Goal: Task Accomplishment & Management: Use online tool/utility

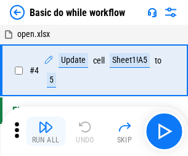
click at [46, 131] on img "button" at bounding box center [45, 127] width 15 height 15
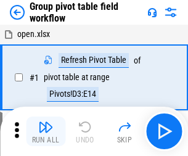
click at [46, 131] on img "button" at bounding box center [45, 127] width 15 height 15
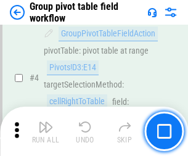
scroll to position [637, 0]
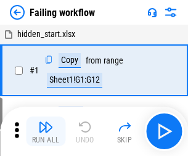
click at [46, 131] on img "button" at bounding box center [45, 127] width 15 height 15
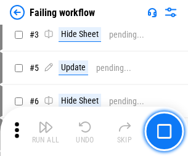
scroll to position [262, 0]
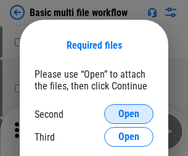
click at [129, 114] on span "Open" at bounding box center [128, 114] width 21 height 10
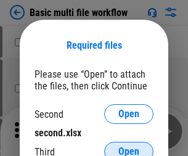
click at [129, 147] on span "Open" at bounding box center [128, 152] width 21 height 10
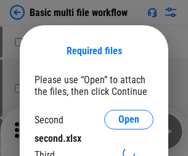
scroll to position [6, 0]
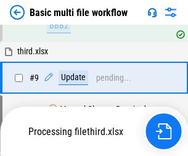
scroll to position [516, 0]
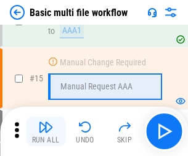
click at [46, 131] on img "button" at bounding box center [45, 127] width 15 height 15
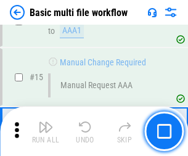
scroll to position [821, 0]
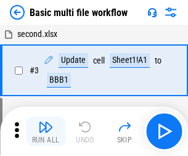
click at [46, 131] on img "button" at bounding box center [45, 127] width 15 height 15
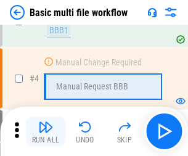
click at [46, 131] on img "button" at bounding box center [45, 127] width 15 height 15
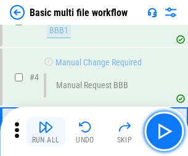
click at [46, 131] on img "button" at bounding box center [45, 127] width 15 height 15
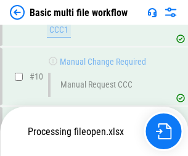
scroll to position [578, 0]
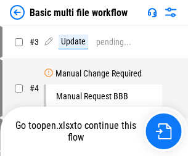
scroll to position [50, 0]
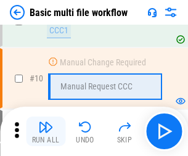
click at [46, 131] on img "button" at bounding box center [45, 127] width 15 height 15
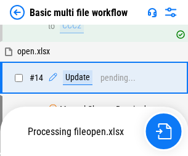
scroll to position [645, 0]
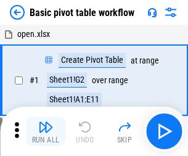
click at [46, 131] on img "button" at bounding box center [45, 127] width 15 height 15
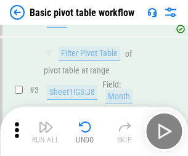
scroll to position [295, 0]
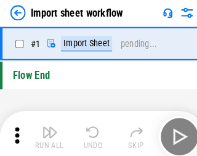
click at [46, 131] on img "button" at bounding box center [48, 127] width 15 height 15
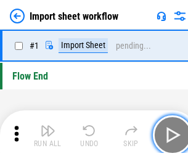
scroll to position [4, 0]
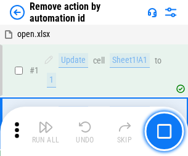
scroll to position [46, 0]
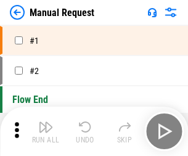
click at [46, 131] on img "button" at bounding box center [45, 127] width 15 height 15
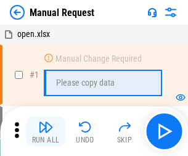
click at [46, 131] on img "button" at bounding box center [45, 127] width 15 height 15
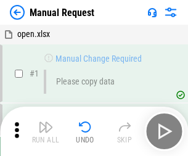
scroll to position [42, 0]
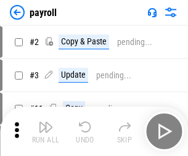
click at [46, 131] on img "button" at bounding box center [45, 127] width 15 height 15
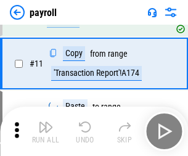
scroll to position [89, 0]
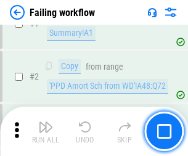
scroll to position [199, 0]
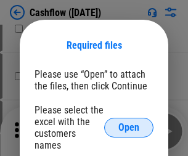
click at [129, 123] on span "Open" at bounding box center [128, 128] width 21 height 10
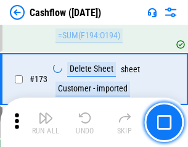
scroll to position [1306, 0]
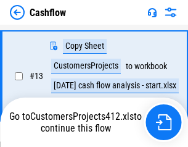
scroll to position [248, 0]
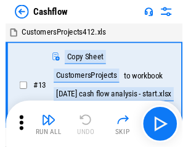
scroll to position [14, 0]
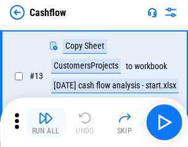
click at [46, 122] on img "button" at bounding box center [45, 117] width 15 height 15
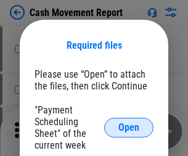
click at [129, 128] on span "Open" at bounding box center [128, 128] width 21 height 10
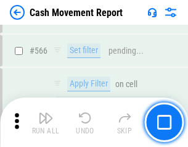
scroll to position [5654, 0]
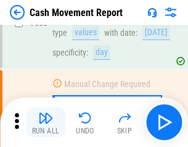
click at [46, 122] on img "button" at bounding box center [45, 117] width 15 height 15
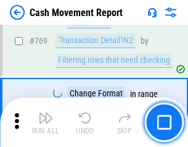
scroll to position [6855, 0]
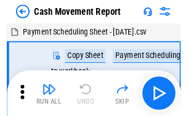
scroll to position [22, 0]
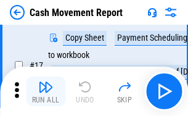
click at [46, 91] on img "button" at bounding box center [45, 87] width 15 height 15
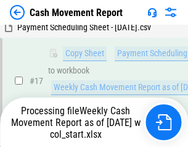
scroll to position [257, 0]
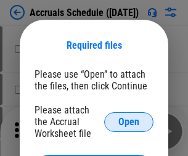
click at [129, 122] on span "Open" at bounding box center [128, 122] width 21 height 10
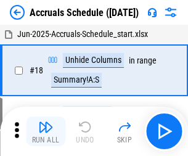
click at [46, 131] on img "button" at bounding box center [45, 127] width 15 height 15
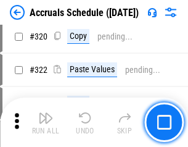
scroll to position [2295, 0]
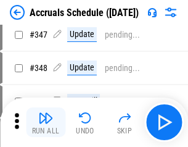
click at [46, 122] on img "button" at bounding box center [45, 117] width 15 height 15
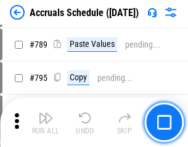
scroll to position [5182, 0]
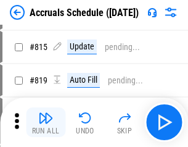
click at [46, 122] on img "button" at bounding box center [45, 117] width 15 height 15
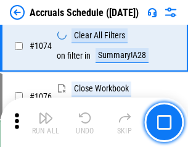
scroll to position [7389, 0]
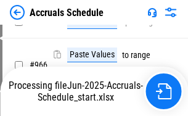
scroll to position [5970, 0]
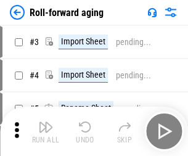
click at [46, 122] on img "button" at bounding box center [45, 127] width 15 height 15
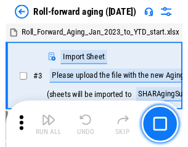
scroll to position [2, 0]
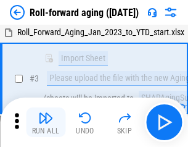
click at [46, 122] on img "button" at bounding box center [45, 117] width 15 height 15
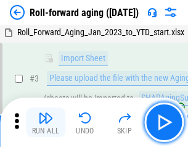
scroll to position [80, 0]
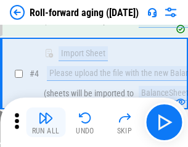
click at [46, 122] on img "button" at bounding box center [45, 117] width 15 height 15
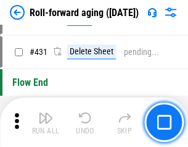
scroll to position [4278, 0]
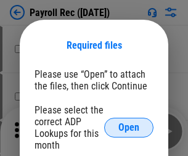
click at [129, 128] on span "Open" at bounding box center [128, 128] width 21 height 10
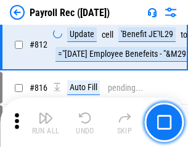
scroll to position [7838, 0]
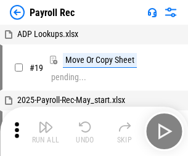
click at [46, 131] on img "button" at bounding box center [45, 127] width 15 height 15
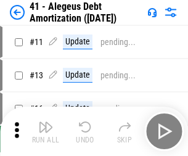
click at [46, 131] on img "button" at bounding box center [45, 127] width 15 height 15
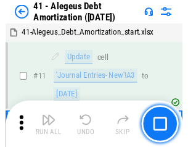
scroll to position [152, 0]
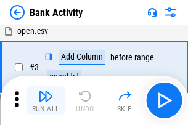
click at [46, 101] on img "button" at bounding box center [45, 96] width 15 height 15
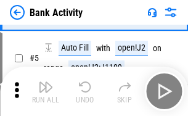
scroll to position [65, 0]
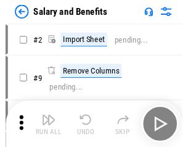
scroll to position [17, 0]
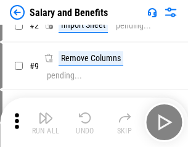
click at [46, 122] on img "button" at bounding box center [45, 117] width 15 height 15
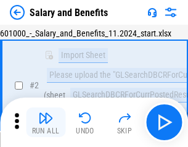
click at [46, 122] on img "button" at bounding box center [45, 117] width 15 height 15
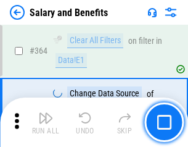
scroll to position [5810, 0]
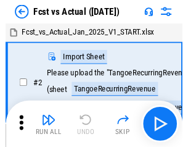
scroll to position [16, 0]
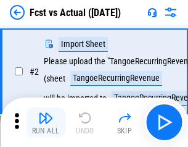
click at [46, 122] on img "button" at bounding box center [45, 117] width 15 height 15
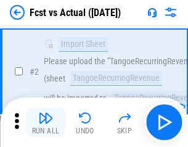
click at [46, 122] on img "button" at bounding box center [45, 117] width 15 height 15
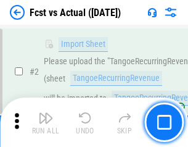
scroll to position [115, 0]
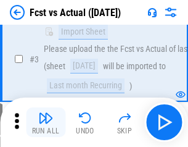
click at [46, 122] on img "button" at bounding box center [45, 117] width 15 height 15
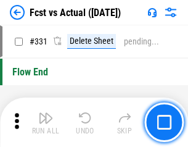
scroll to position [5905, 0]
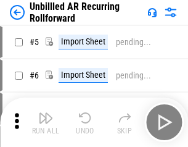
click at [46, 122] on img "button" at bounding box center [45, 117] width 15 height 15
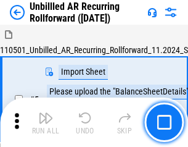
scroll to position [27, 0]
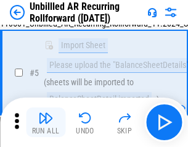
click at [46, 122] on img "button" at bounding box center [45, 117] width 15 height 15
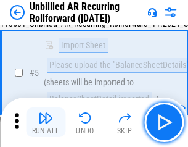
scroll to position [116, 0]
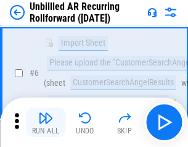
click at [46, 122] on img "button" at bounding box center [45, 117] width 15 height 15
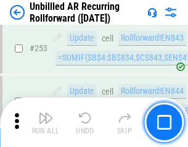
scroll to position [4190, 0]
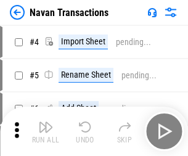
click at [46, 122] on img "button" at bounding box center [45, 127] width 15 height 15
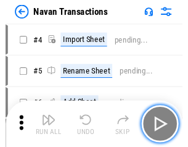
scroll to position [20, 0]
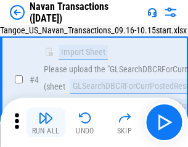
click at [46, 122] on img "button" at bounding box center [45, 117] width 15 height 15
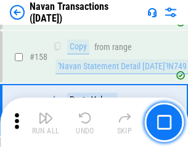
scroll to position [4000, 0]
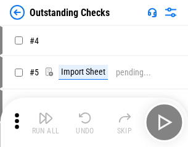
click at [46, 122] on img "button" at bounding box center [45, 117] width 15 height 15
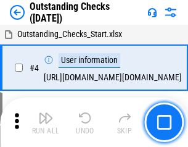
scroll to position [52, 0]
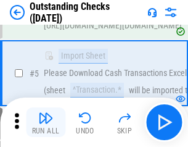
click at [46, 122] on img "button" at bounding box center [45, 117] width 15 height 15
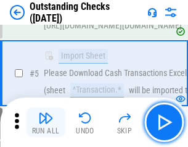
scroll to position [129, 0]
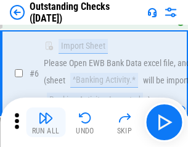
click at [46, 122] on img "button" at bounding box center [45, 117] width 15 height 15
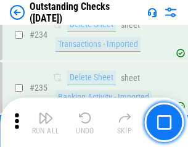
scroll to position [3746, 0]
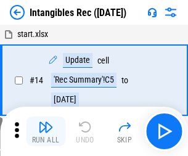
click at [46, 131] on img "button" at bounding box center [45, 127] width 15 height 15
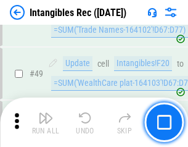
scroll to position [481, 0]
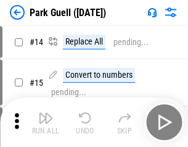
click at [46, 122] on img "button" at bounding box center [45, 117] width 15 height 15
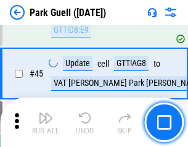
scroll to position [1543, 0]
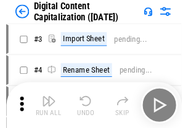
scroll to position [36, 0]
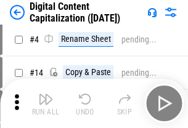
click at [46, 104] on img "button" at bounding box center [45, 99] width 15 height 15
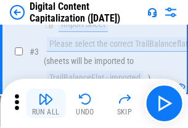
click at [46, 104] on img "button" at bounding box center [45, 99] width 15 height 15
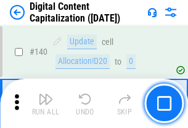
scroll to position [1308, 0]
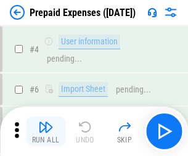
click at [46, 122] on img "button" at bounding box center [45, 127] width 15 height 15
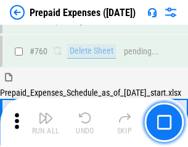
scroll to position [3419, 0]
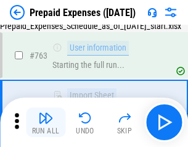
click at [46, 122] on img "button" at bounding box center [45, 117] width 15 height 15
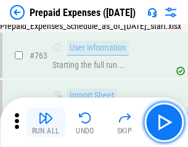
scroll to position [3492, 0]
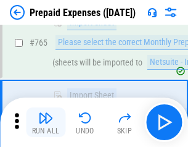
click at [46, 122] on img "button" at bounding box center [45, 117] width 15 height 15
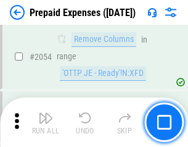
scroll to position [12896, 0]
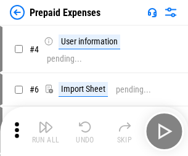
click at [46, 131] on img "button" at bounding box center [45, 127] width 15 height 15
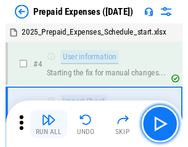
scroll to position [54, 0]
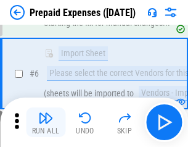
click at [46, 122] on img "button" at bounding box center [45, 117] width 15 height 15
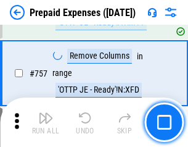
scroll to position [4396, 0]
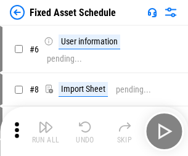
click at [46, 131] on img "button" at bounding box center [45, 127] width 15 height 15
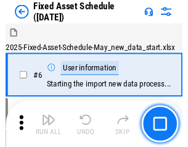
scroll to position [67, 0]
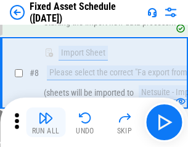
click at [46, 122] on img "button" at bounding box center [45, 117] width 15 height 15
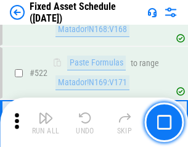
scroll to position [4288, 0]
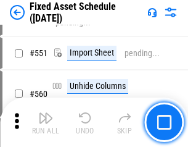
click at [46, 122] on img "button" at bounding box center [45, 117] width 15 height 15
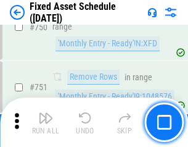
scroll to position [6014, 0]
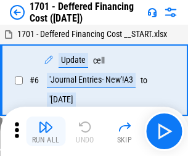
click at [46, 131] on img "button" at bounding box center [45, 127] width 15 height 15
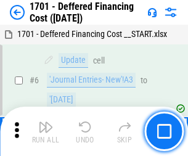
scroll to position [148, 0]
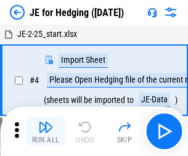
click at [46, 122] on img "button" at bounding box center [45, 127] width 15 height 15
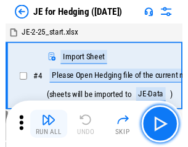
scroll to position [2, 0]
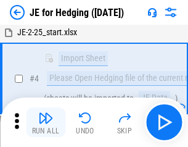
click at [46, 122] on img "button" at bounding box center [45, 117] width 15 height 15
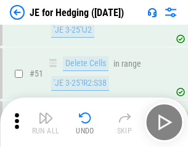
scroll to position [799, 0]
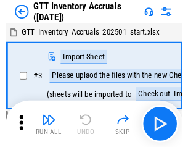
scroll to position [2, 0]
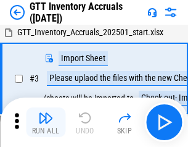
click at [46, 122] on img "button" at bounding box center [45, 117] width 15 height 15
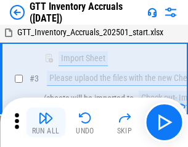
click at [46, 122] on img "button" at bounding box center [45, 117] width 15 height 15
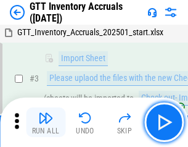
scroll to position [80, 0]
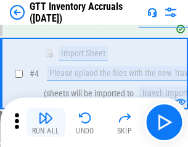
click at [46, 122] on img "button" at bounding box center [45, 117] width 15 height 15
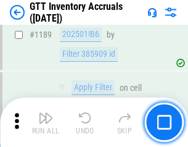
scroll to position [10074, 0]
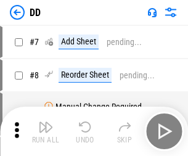
click at [46, 131] on img "button" at bounding box center [45, 127] width 15 height 15
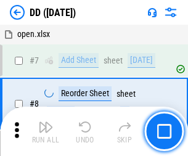
scroll to position [119, 0]
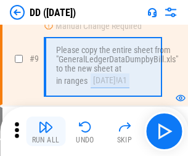
click at [46, 131] on img "button" at bounding box center [45, 127] width 15 height 15
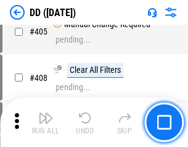
scroll to position [5520, 0]
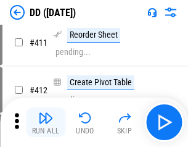
click at [46, 122] on img "button" at bounding box center [45, 117] width 15 height 15
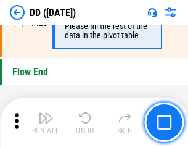
scroll to position [5905, 0]
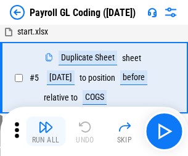
click at [46, 131] on img "button" at bounding box center [45, 127] width 15 height 15
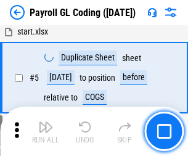
scroll to position [148, 0]
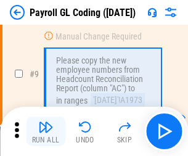
click at [46, 131] on img "button" at bounding box center [45, 127] width 15 height 15
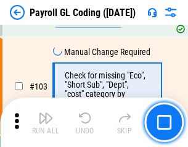
scroll to position [2894, 0]
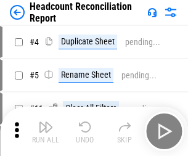
click at [46, 131] on img "button" at bounding box center [45, 127] width 15 height 15
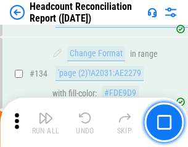
scroll to position [1483, 0]
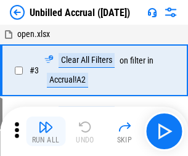
click at [46, 131] on img "button" at bounding box center [45, 127] width 15 height 15
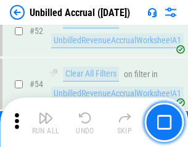
scroll to position [1288, 0]
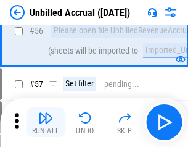
click at [46, 122] on img "button" at bounding box center [45, 117] width 15 height 15
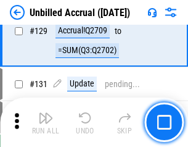
scroll to position [3675, 0]
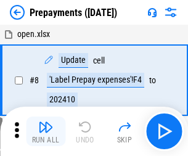
click at [46, 131] on img "button" at bounding box center [45, 127] width 15 height 15
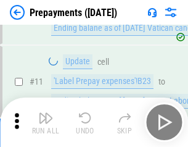
scroll to position [77, 0]
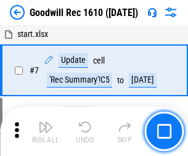
scroll to position [211, 0]
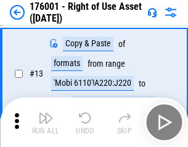
scroll to position [80, 0]
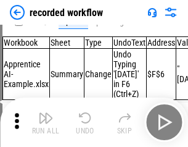
click at [46, 122] on img "button" at bounding box center [45, 117] width 15 height 15
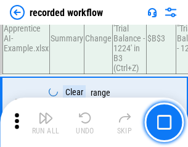
scroll to position [3856, 0]
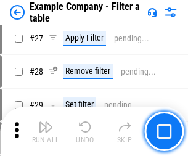
scroll to position [1129, 0]
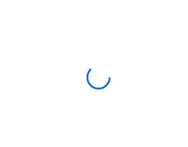
scroll to position [19, 0]
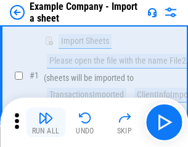
click at [46, 122] on img "button" at bounding box center [45, 117] width 15 height 15
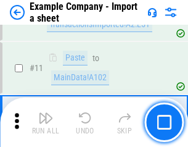
scroll to position [273, 0]
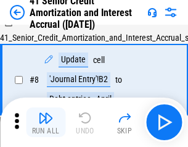
click at [46, 122] on img "button" at bounding box center [45, 117] width 15 height 15
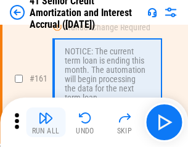
click at [46, 122] on img "button" at bounding box center [45, 117] width 15 height 15
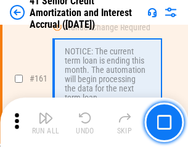
scroll to position [1319, 0]
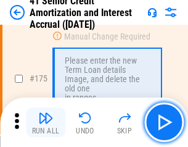
click at [46, 122] on img "button" at bounding box center [45, 117] width 15 height 15
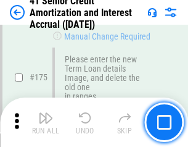
scroll to position [1445, 0]
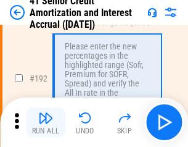
click at [46, 122] on img "button" at bounding box center [45, 117] width 15 height 15
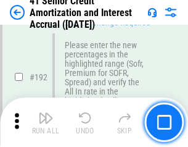
scroll to position [1574, 0]
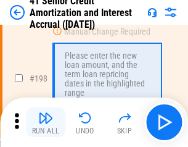
click at [46, 122] on img "button" at bounding box center [45, 117] width 15 height 15
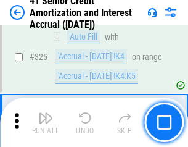
scroll to position [3152, 0]
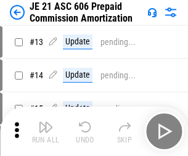
click at [46, 122] on img "button" at bounding box center [45, 127] width 15 height 15
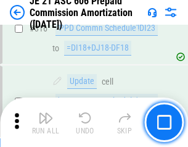
scroll to position [2303, 0]
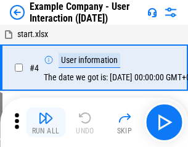
click at [46, 122] on img "button" at bounding box center [45, 117] width 15 height 15
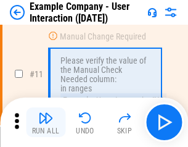
click at [46, 122] on img "button" at bounding box center [45, 117] width 15 height 15
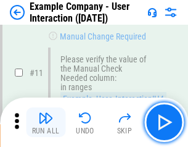
scroll to position [267, 0]
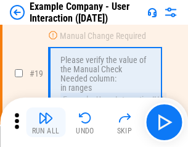
click at [46, 122] on img "button" at bounding box center [45, 117] width 15 height 15
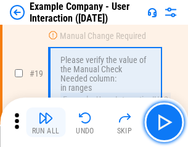
click at [46, 122] on img "button" at bounding box center [45, 117] width 15 height 15
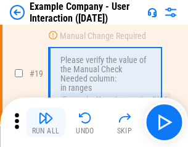
click at [46, 122] on img "button" at bounding box center [45, 117] width 15 height 15
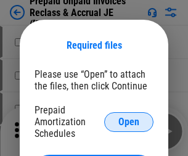
click at [129, 122] on span "Open" at bounding box center [128, 122] width 21 height 10
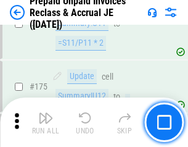
scroll to position [1666, 0]
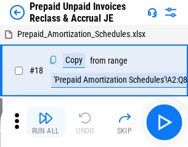
click at [46, 122] on img "button" at bounding box center [45, 117] width 15 height 15
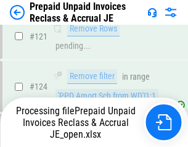
scroll to position [1010, 0]
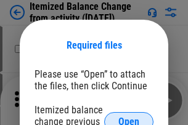
click at [129, 117] on span "Open" at bounding box center [128, 122] width 21 height 10
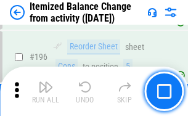
scroll to position [2374, 0]
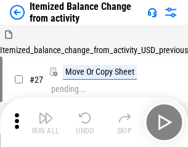
scroll to position [19, 0]
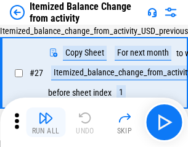
click at [46, 122] on img "button" at bounding box center [45, 117] width 15 height 15
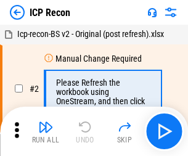
scroll to position [6, 0]
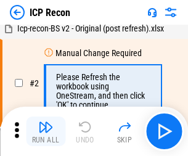
click at [46, 131] on img "button" at bounding box center [45, 127] width 15 height 15
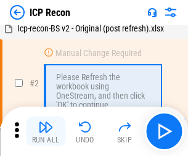
click at [46, 131] on img "button" at bounding box center [45, 127] width 15 height 15
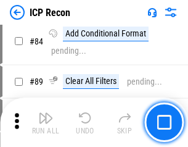
scroll to position [1209, 0]
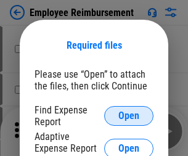
click at [129, 116] on span "Open" at bounding box center [128, 116] width 21 height 10
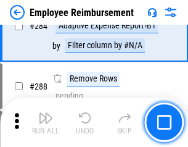
scroll to position [3353, 0]
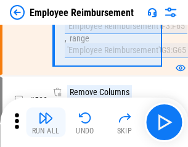
click at [46, 122] on img "button" at bounding box center [45, 117] width 15 height 15
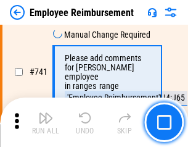
scroll to position [8655, 0]
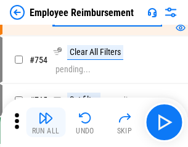
click at [46, 122] on img "button" at bounding box center [45, 117] width 15 height 15
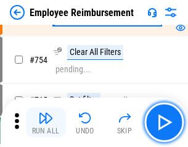
click at [46, 122] on img "button" at bounding box center [45, 117] width 15 height 15
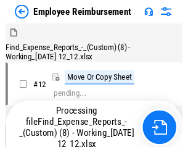
scroll to position [42, 0]
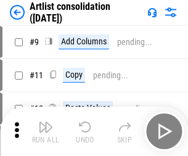
click at [46, 131] on img "button" at bounding box center [45, 127] width 15 height 15
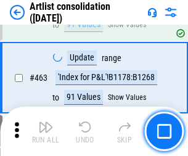
scroll to position [5402, 0]
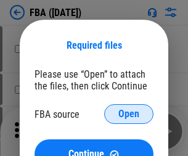
click at [129, 114] on span "Open" at bounding box center [128, 114] width 21 height 10
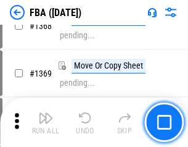
scroll to position [13249, 0]
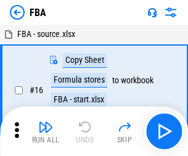
scroll to position [12, 0]
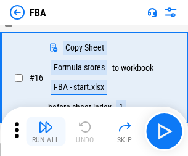
click at [46, 131] on img "button" at bounding box center [45, 127] width 15 height 15
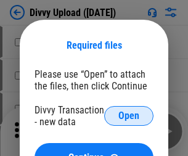
click at [129, 116] on span "Open" at bounding box center [128, 116] width 21 height 10
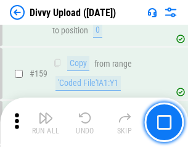
scroll to position [1278, 0]
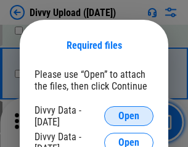
click at [129, 116] on span "Open" at bounding box center [128, 116] width 21 height 10
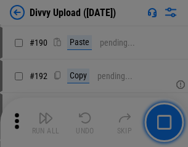
scroll to position [1557, 0]
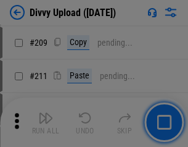
scroll to position [2095, 0]
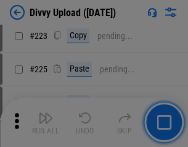
scroll to position [2462, 0]
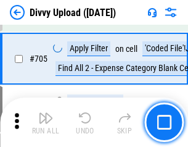
scroll to position [8439, 0]
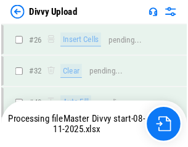
scroll to position [1278, 0]
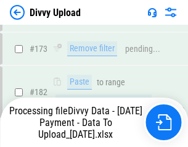
scroll to position [1390, 0]
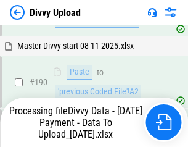
scroll to position [1653, 0]
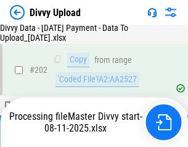
scroll to position [1996, 0]
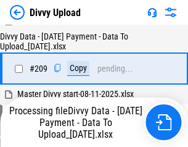
scroll to position [2268, 0]
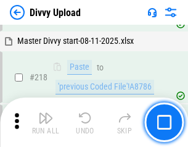
scroll to position [2741, 0]
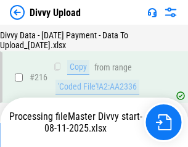
scroll to position [2540, 0]
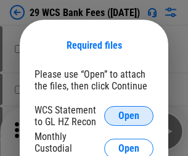
click at [129, 116] on span "Open" at bounding box center [128, 116] width 21 height 10
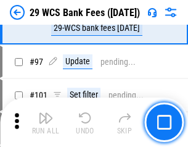
scroll to position [1202, 0]
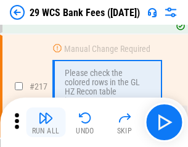
click at [46, 122] on img "button" at bounding box center [45, 117] width 15 height 15
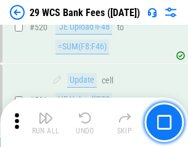
scroll to position [6367, 0]
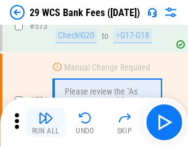
click at [46, 122] on img "button" at bounding box center [45, 117] width 15 height 15
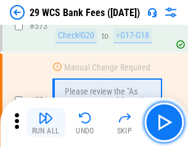
scroll to position [6832, 0]
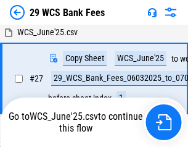
scroll to position [246, 0]
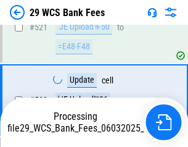
scroll to position [6746, 0]
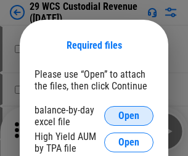
click at [129, 116] on span "Open" at bounding box center [128, 116] width 21 height 10
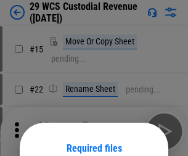
scroll to position [103, 0]
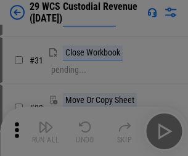
scroll to position [265, 0]
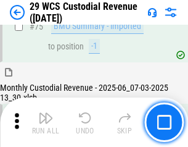
scroll to position [1289, 0]
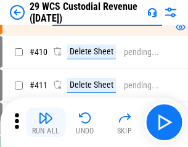
click at [46, 122] on img "button" at bounding box center [45, 117] width 15 height 15
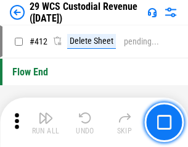
scroll to position [5892, 0]
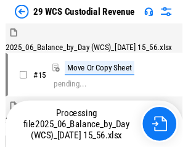
scroll to position [30, 0]
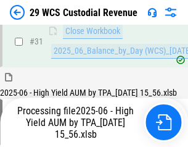
scroll to position [634, 0]
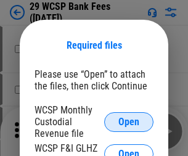
click at [129, 122] on span "Open" at bounding box center [128, 122] width 21 height 10
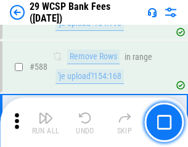
scroll to position [4856, 0]
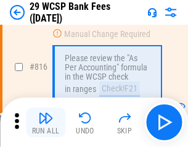
click at [46, 122] on img "button" at bounding box center [45, 117] width 15 height 15
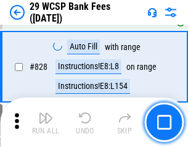
scroll to position [7827, 0]
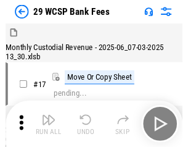
scroll to position [30, 0]
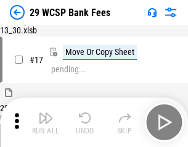
click at [46, 122] on img "button" at bounding box center [45, 117] width 15 height 15
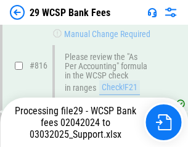
scroll to position [7523, 0]
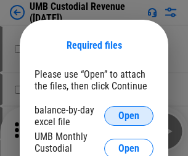
click at [129, 116] on span "Open" at bounding box center [128, 116] width 21 height 10
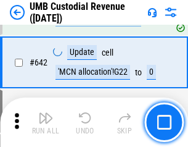
scroll to position [6389, 0]
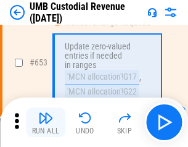
click at [46, 122] on img "button" at bounding box center [45, 117] width 15 height 15
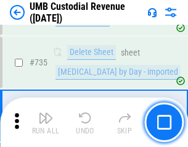
scroll to position [7544, 0]
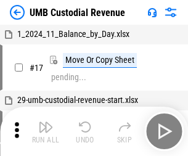
scroll to position [9, 0]
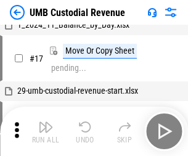
click at [46, 131] on img "button" at bounding box center [45, 127] width 15 height 15
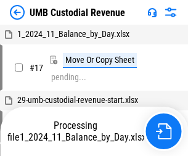
scroll to position [9, 0]
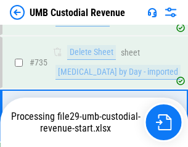
scroll to position [7515, 0]
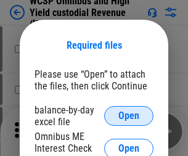
click at [129, 116] on span "Open" at bounding box center [128, 116] width 21 height 10
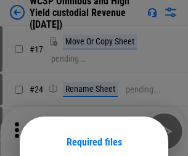
scroll to position [97, 0]
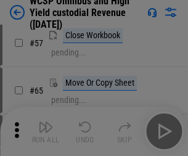
scroll to position [538, 0]
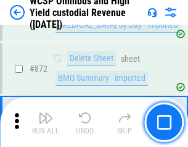
scroll to position [10441, 0]
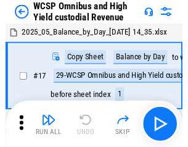
scroll to position [7, 0]
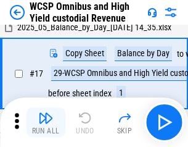
click at [46, 122] on img "button" at bounding box center [45, 117] width 15 height 15
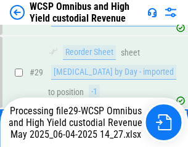
scroll to position [257, 0]
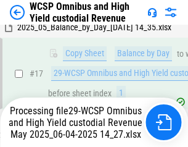
scroll to position [257, 0]
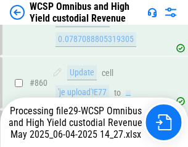
scroll to position [10413, 0]
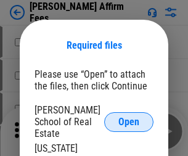
click at [129, 117] on span "Open" at bounding box center [128, 122] width 21 height 10
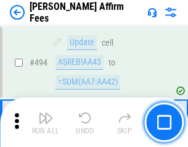
scroll to position [3355, 0]
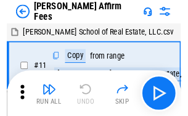
scroll to position [12, 0]
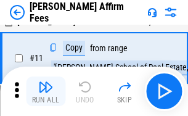
click at [46, 91] on img "button" at bounding box center [45, 87] width 15 height 15
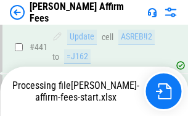
scroll to position [3235, 0]
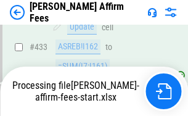
scroll to position [3307, 0]
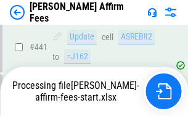
scroll to position [3235, 0]
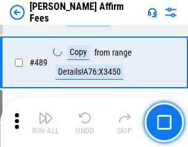
scroll to position [3220, 0]
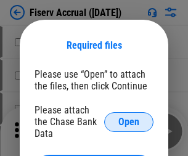
click at [129, 117] on span "Open" at bounding box center [128, 122] width 21 height 10
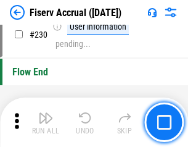
scroll to position [3909, 0]
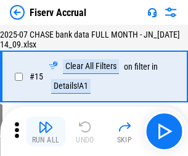
click at [46, 131] on img "button" at bounding box center [45, 127] width 15 height 15
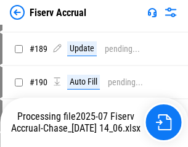
scroll to position [3171, 0]
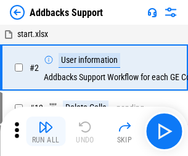
click at [46, 122] on img "button" at bounding box center [45, 127] width 15 height 15
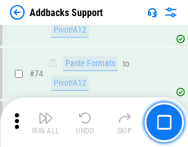
scroll to position [898, 0]
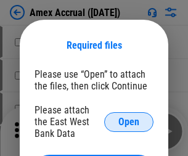
click at [129, 122] on span "Open" at bounding box center [128, 122] width 21 height 10
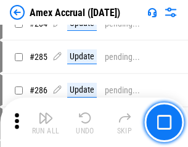
scroll to position [3211, 0]
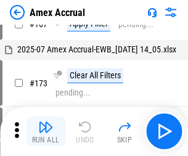
click at [46, 131] on img "button" at bounding box center [45, 127] width 15 height 15
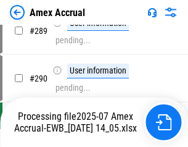
scroll to position [3524, 0]
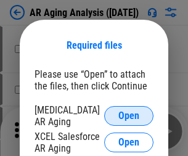
click at [129, 114] on span "Open" at bounding box center [128, 116] width 21 height 10
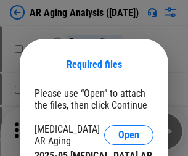
scroll to position [19, 0]
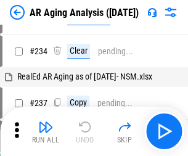
scroll to position [12, 0]
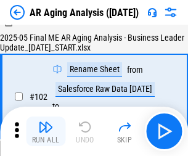
click at [46, 131] on img "button" at bounding box center [45, 127] width 15 height 15
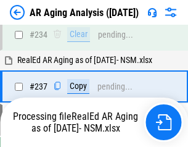
scroll to position [1912, 0]
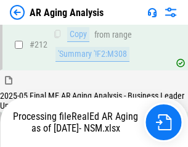
scroll to position [1845, 0]
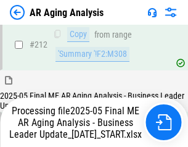
scroll to position [1898, 0]
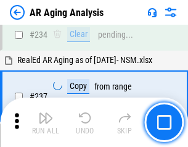
scroll to position [1898, 0]
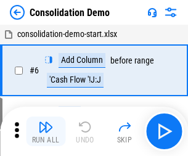
click at [46, 131] on img "button" at bounding box center [45, 127] width 15 height 15
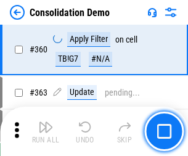
scroll to position [4135, 0]
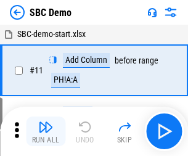
click at [46, 131] on img "button" at bounding box center [45, 127] width 15 height 15
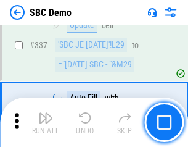
scroll to position [3245, 0]
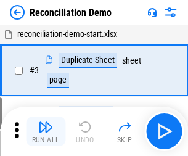
click at [46, 131] on img "button" at bounding box center [45, 127] width 15 height 15
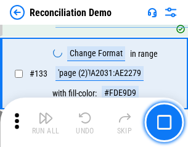
scroll to position [1465, 0]
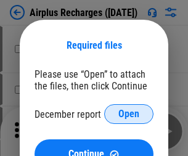
click at [129, 114] on span "Open" at bounding box center [128, 114] width 21 height 10
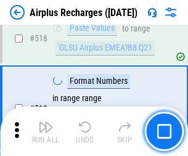
scroll to position [5309, 0]
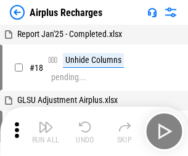
click at [46, 131] on img "button" at bounding box center [45, 127] width 15 height 15
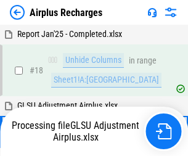
scroll to position [54, 0]
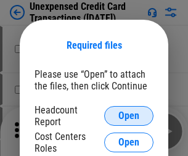
click at [129, 116] on span "Open" at bounding box center [128, 116] width 21 height 10
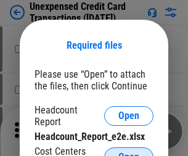
click at [129, 152] on span "Open" at bounding box center [128, 157] width 21 height 10
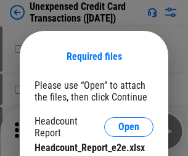
scroll to position [11, 0]
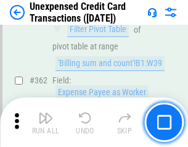
scroll to position [3173, 0]
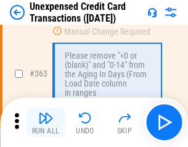
click at [46, 122] on img "button" at bounding box center [45, 117] width 15 height 15
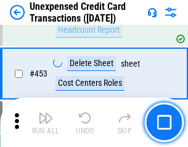
scroll to position [4208, 0]
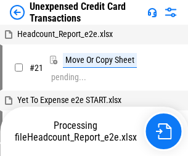
scroll to position [19, 0]
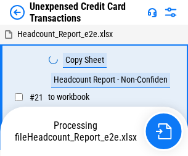
scroll to position [19, 0]
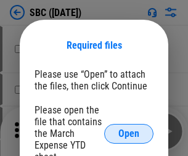
click at [129, 133] on span "Open" at bounding box center [128, 134] width 21 height 10
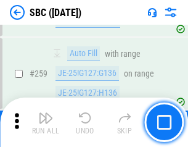
scroll to position [2411, 0]
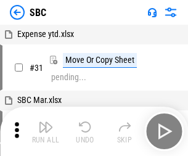
scroll to position [12, 0]
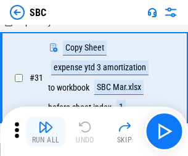
click at [46, 131] on img "button" at bounding box center [45, 127] width 15 height 15
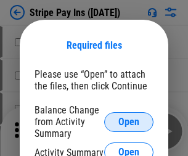
click at [129, 122] on span "Open" at bounding box center [128, 122] width 21 height 10
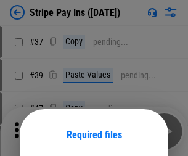
scroll to position [89, 0]
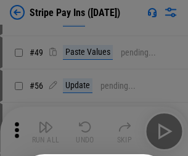
scroll to position [224, 0]
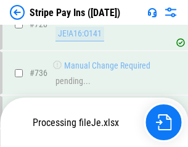
scroll to position [6496, 0]
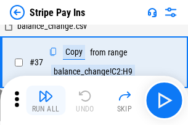
click at [46, 101] on img "button" at bounding box center [45, 96] width 15 height 15
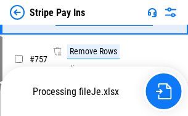
scroll to position [6469, 0]
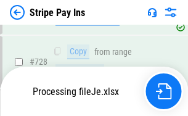
scroll to position [6469, 0]
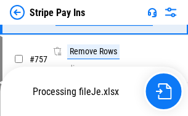
scroll to position [6469, 0]
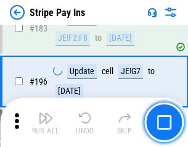
scroll to position [1670, 0]
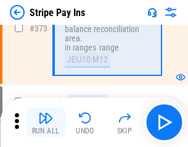
click at [46, 122] on img "button" at bounding box center [45, 117] width 15 height 15
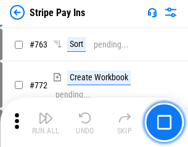
scroll to position [6454, 0]
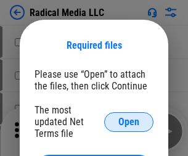
click at [129, 122] on span "Open" at bounding box center [128, 122] width 21 height 10
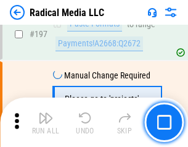
scroll to position [2854, 0]
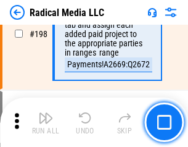
click at [46, 122] on img "button" at bounding box center [45, 117] width 15 height 15
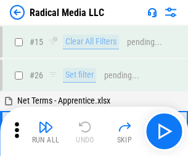
scroll to position [69, 0]
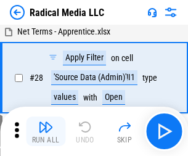
click at [46, 131] on img "button" at bounding box center [45, 127] width 15 height 15
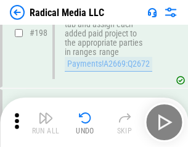
scroll to position [3093, 0]
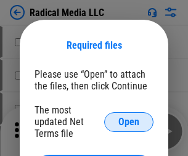
click at [129, 122] on span "Open" at bounding box center [128, 122] width 21 height 10
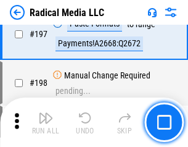
scroll to position [2854, 0]
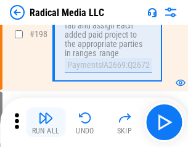
click at [46, 122] on img "button" at bounding box center [45, 117] width 15 height 15
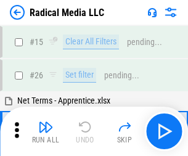
scroll to position [69, 0]
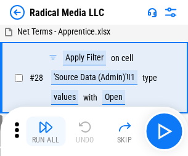
click at [46, 131] on img "button" at bounding box center [45, 127] width 15 height 15
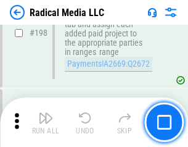
scroll to position [3093, 0]
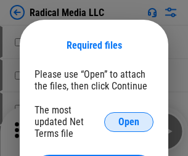
click at [129, 122] on span "Open" at bounding box center [128, 122] width 21 height 10
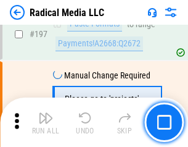
scroll to position [2854, 0]
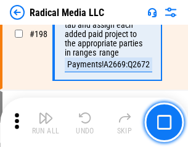
click at [46, 122] on img "button" at bounding box center [45, 117] width 15 height 15
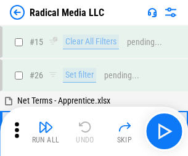
scroll to position [69, 0]
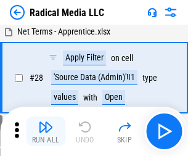
click at [46, 131] on img "button" at bounding box center [45, 127] width 15 height 15
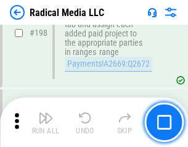
scroll to position [3093, 0]
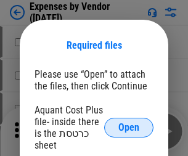
click at [129, 128] on span "Open" at bounding box center [128, 128] width 21 height 10
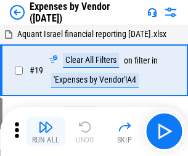
click at [46, 131] on img "button" at bounding box center [45, 127] width 15 height 15
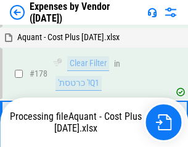
scroll to position [962, 0]
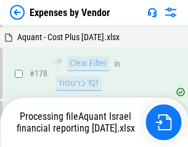
scroll to position [962, 0]
